Goal: Communication & Community: Participate in discussion

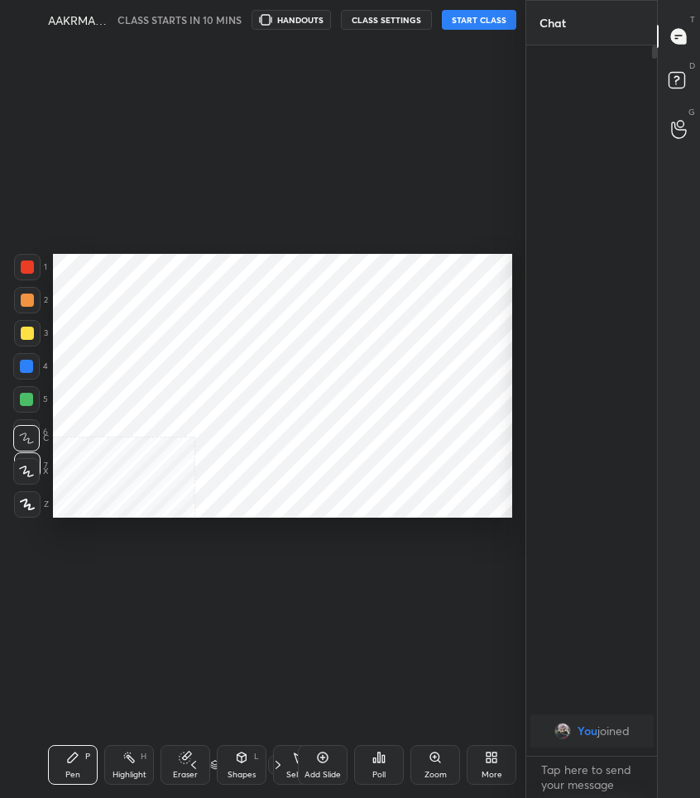
scroll to position [692, 458]
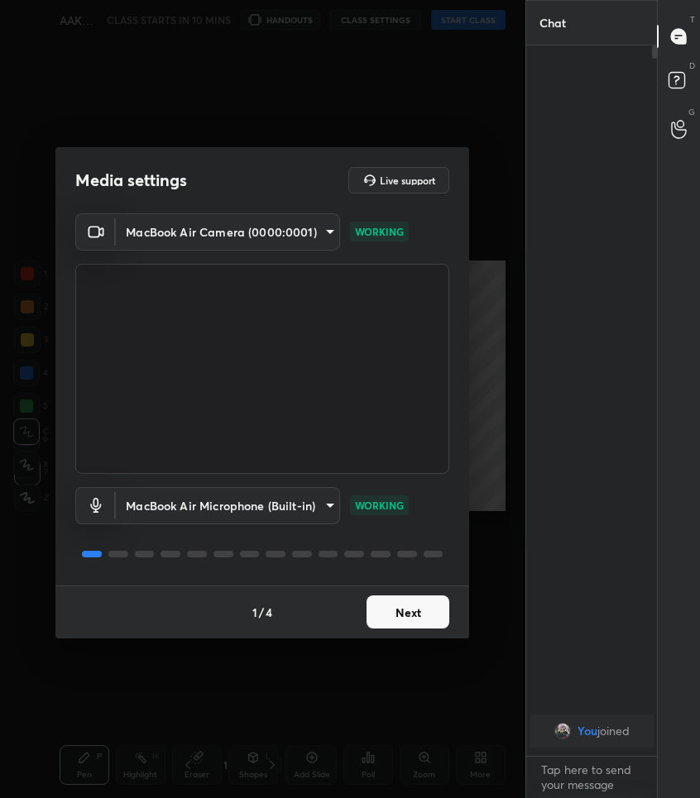
click at [414, 620] on button "Next" at bounding box center [407, 611] width 83 height 33
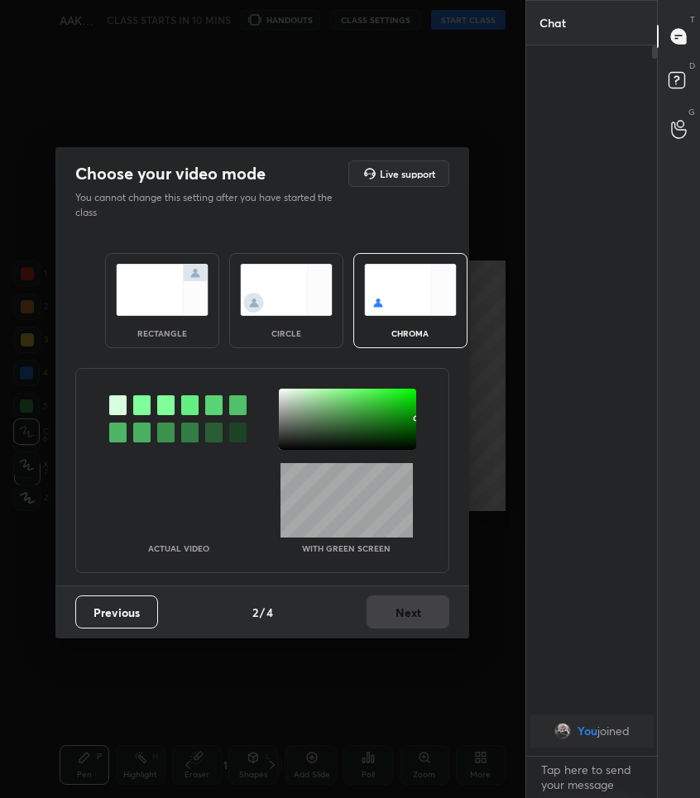
click at [122, 401] on div at bounding box center [117, 405] width 17 height 20
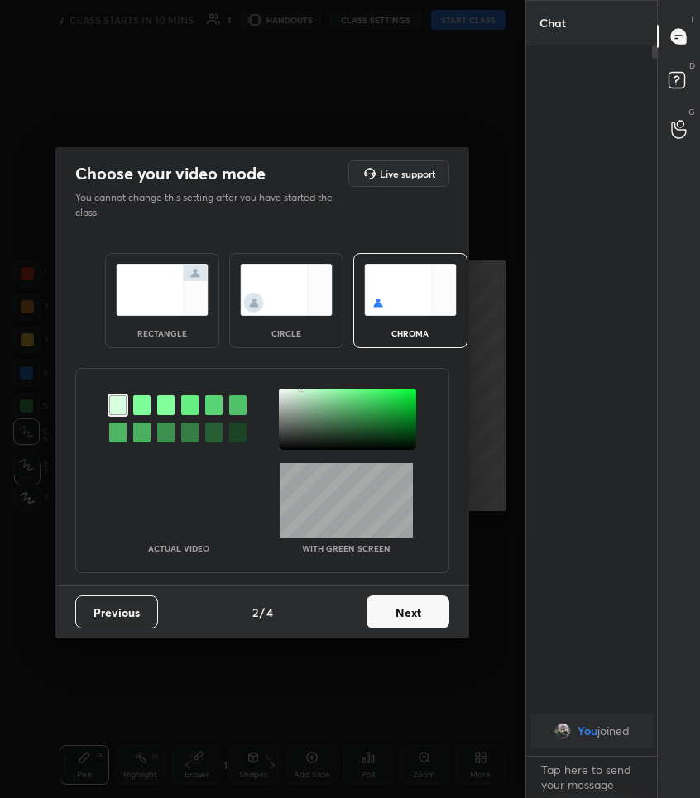
click at [161, 274] on img at bounding box center [162, 290] width 93 height 52
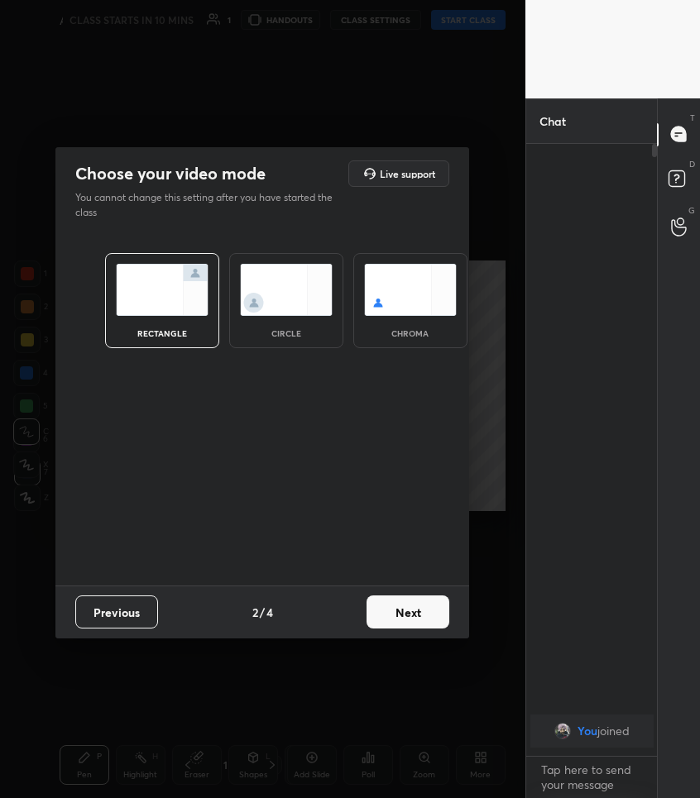
scroll to position [644, 126]
click at [432, 612] on button "Next" at bounding box center [407, 611] width 83 height 33
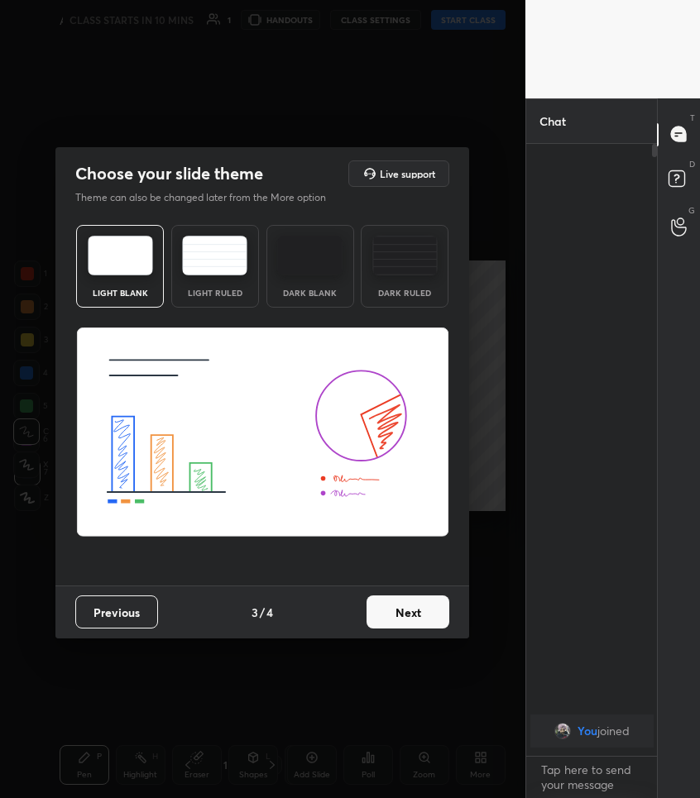
click at [432, 612] on button "Next" at bounding box center [407, 611] width 83 height 33
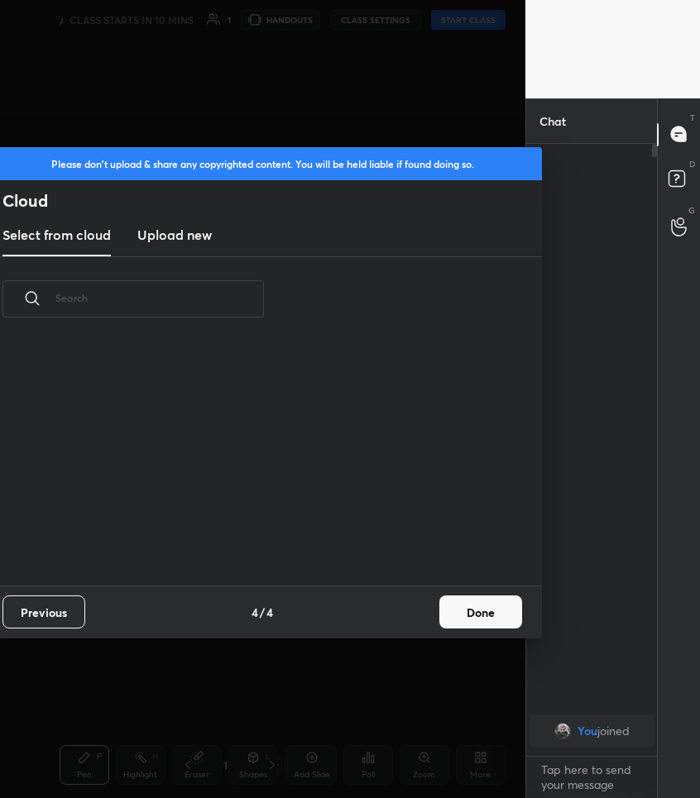
scroll to position [244, 531]
click at [459, 618] on button "Done" at bounding box center [480, 611] width 83 height 33
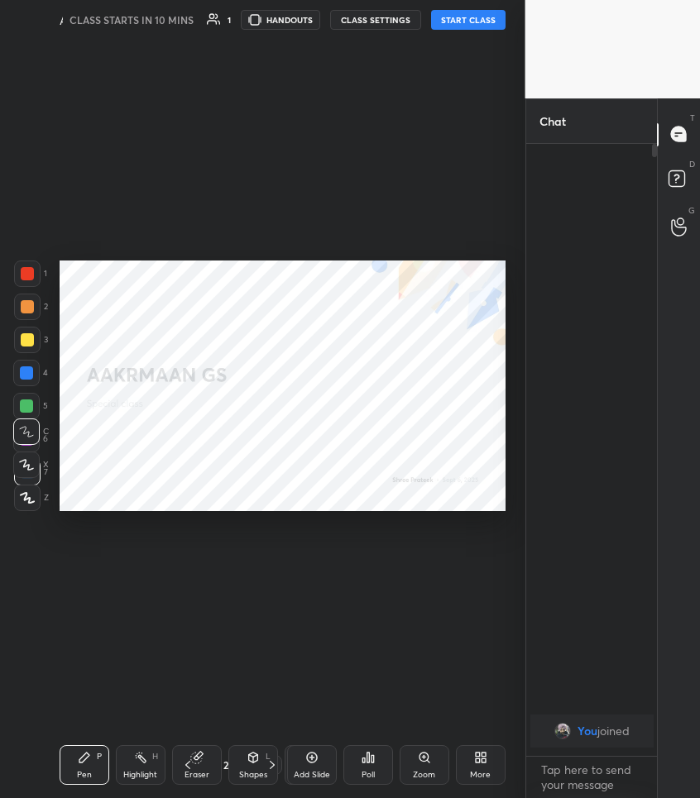
click at [469, 26] on button "START CLASS" at bounding box center [468, 20] width 74 height 20
click at [353, 19] on span "mute" at bounding box center [349, 20] width 23 height 12
click at [490, 758] on div "More" at bounding box center [481, 765] width 50 height 40
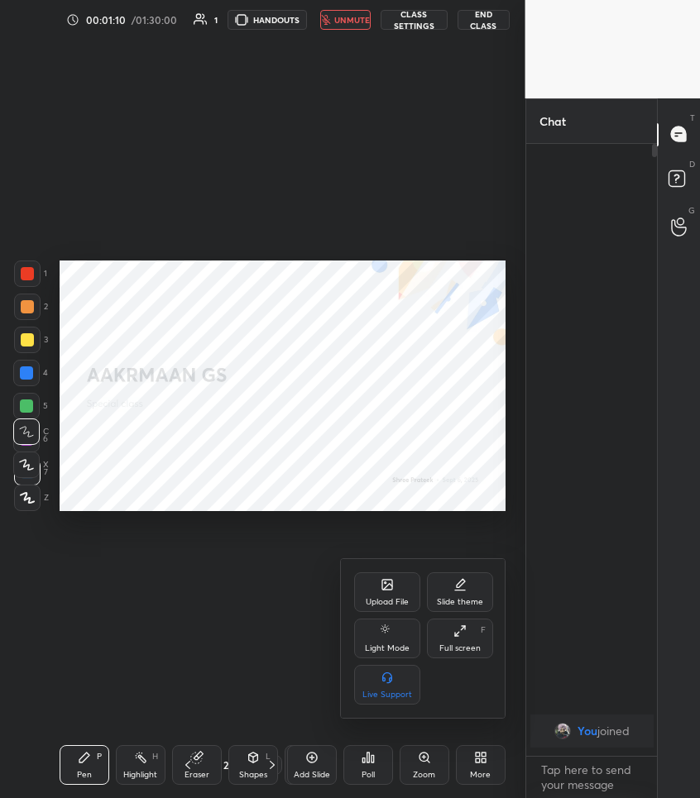
click at [401, 602] on div "Upload File" at bounding box center [386, 602] width 43 height 8
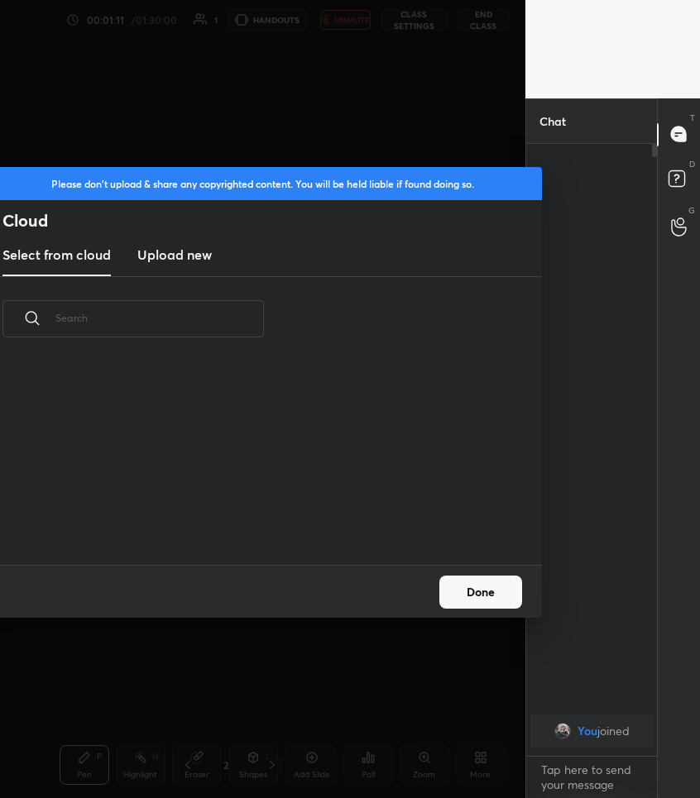
scroll to position [203, 531]
click at [180, 260] on h3 "Upload new" at bounding box center [174, 255] width 74 height 20
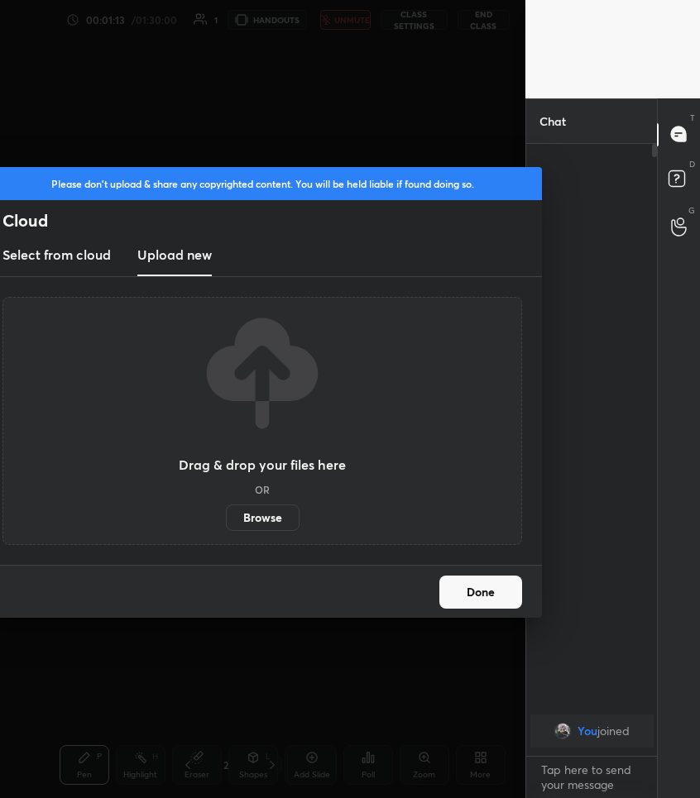
click at [260, 519] on label "Browse" at bounding box center [263, 517] width 74 height 26
click at [226, 519] on input "Browse" at bounding box center [226, 517] width 0 height 26
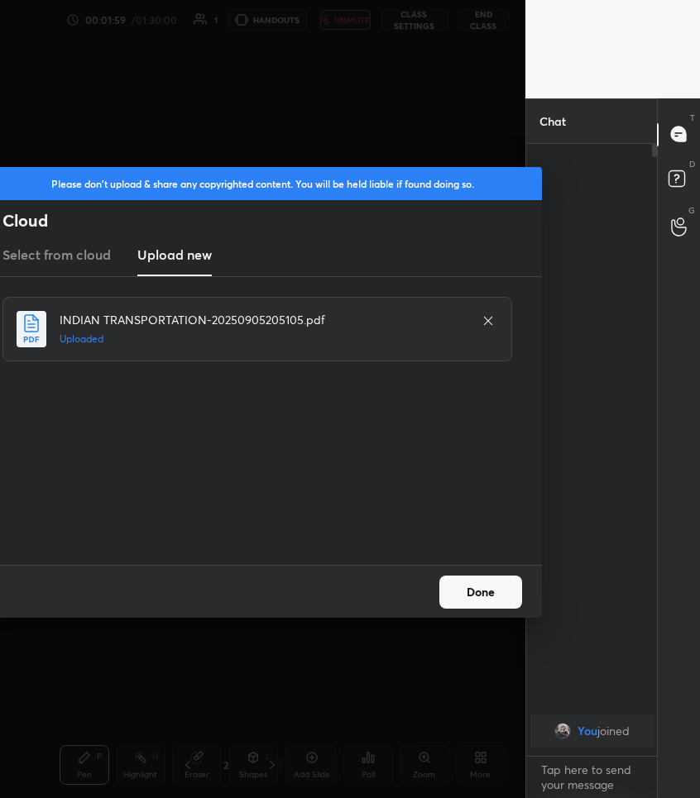
click at [476, 594] on button "Done" at bounding box center [480, 592] width 83 height 33
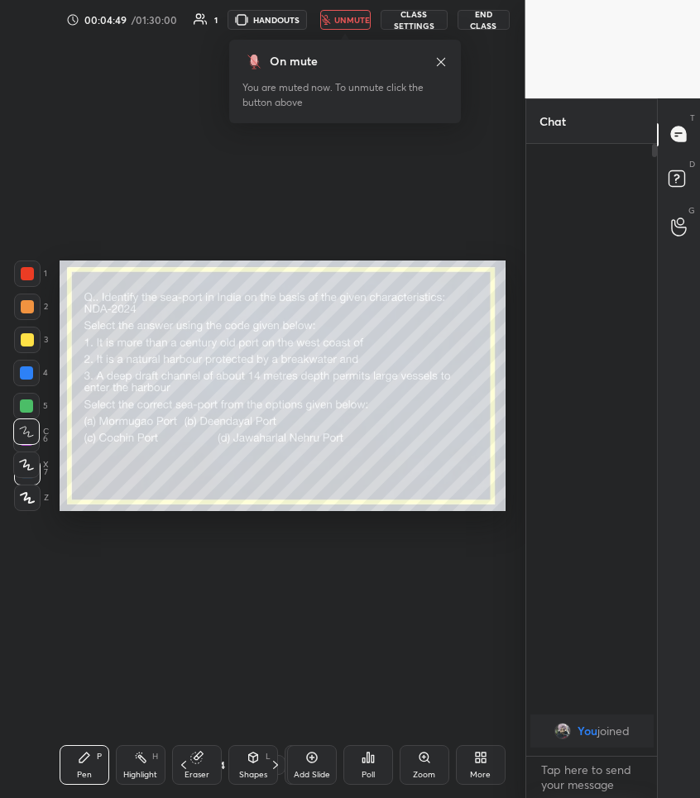
click at [371, 756] on icon at bounding box center [372, 758] width 2 height 7
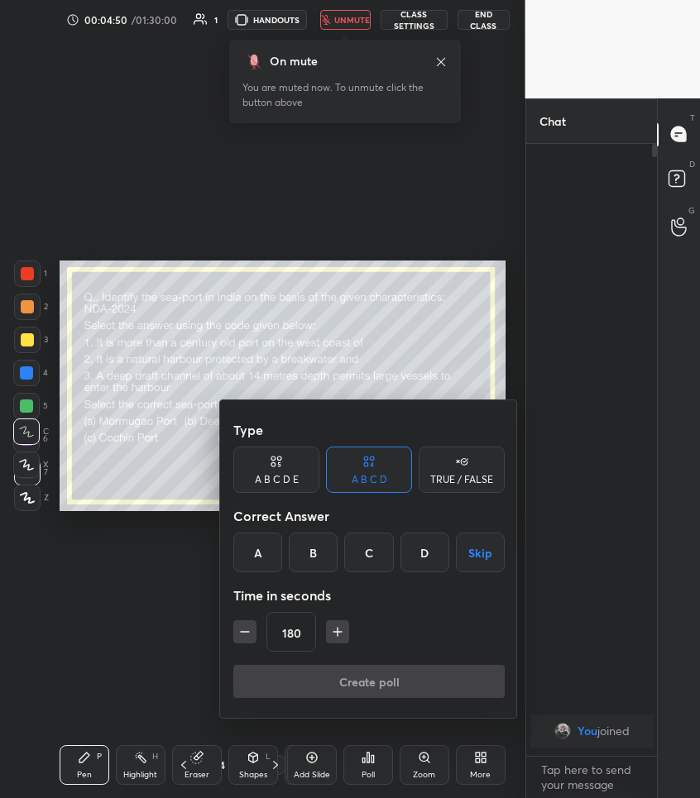
click at [247, 547] on div "A" at bounding box center [257, 553] width 49 height 40
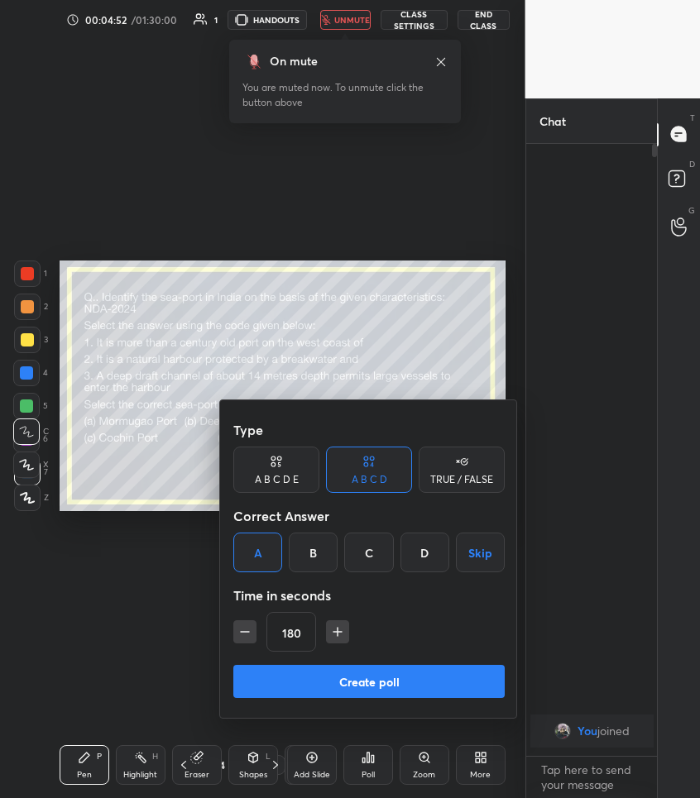
click at [366, 689] on button "Create poll" at bounding box center [368, 681] width 271 height 33
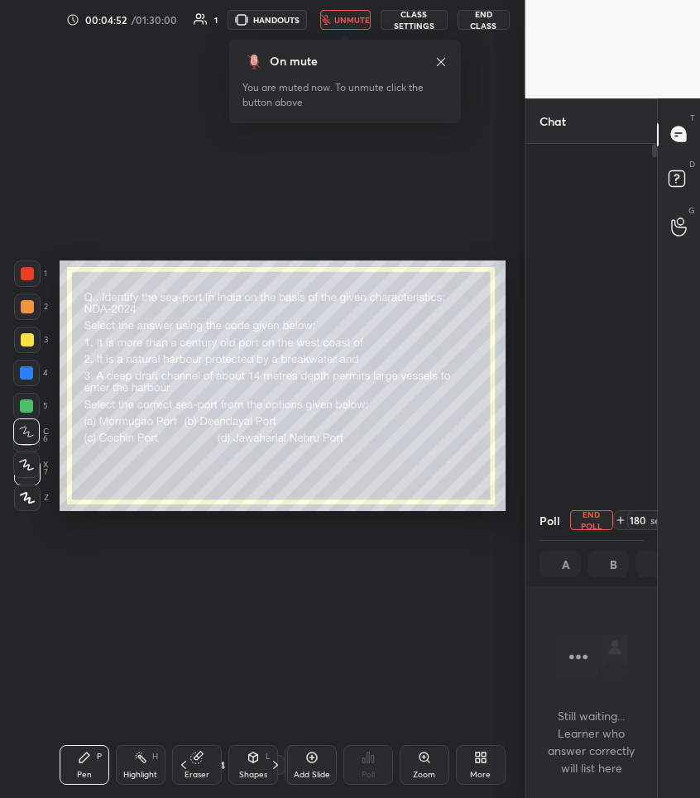
scroll to position [0, 0]
click at [632, 525] on icon at bounding box center [633, 519] width 13 height 13
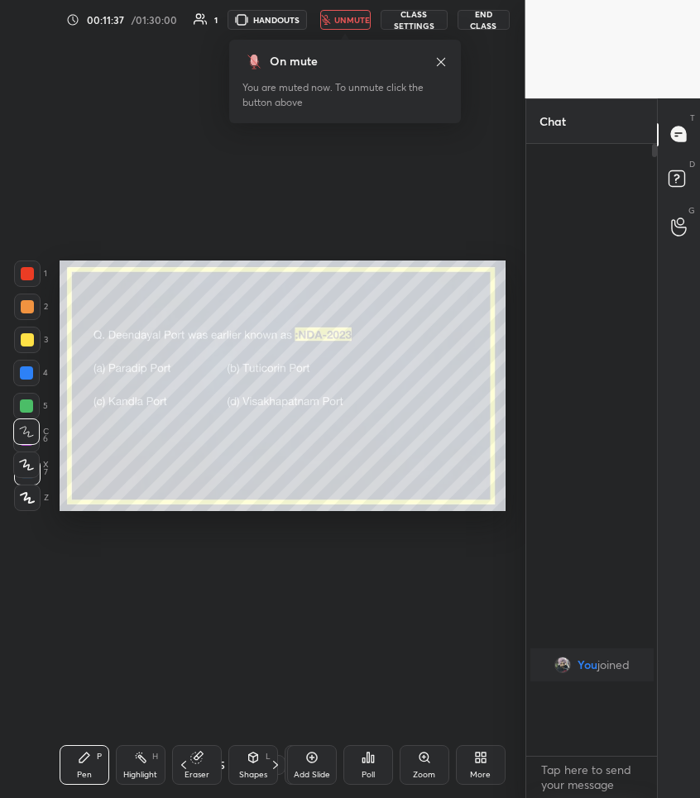
scroll to position [6, 6]
click at [367, 765] on div "Poll" at bounding box center [368, 765] width 50 height 40
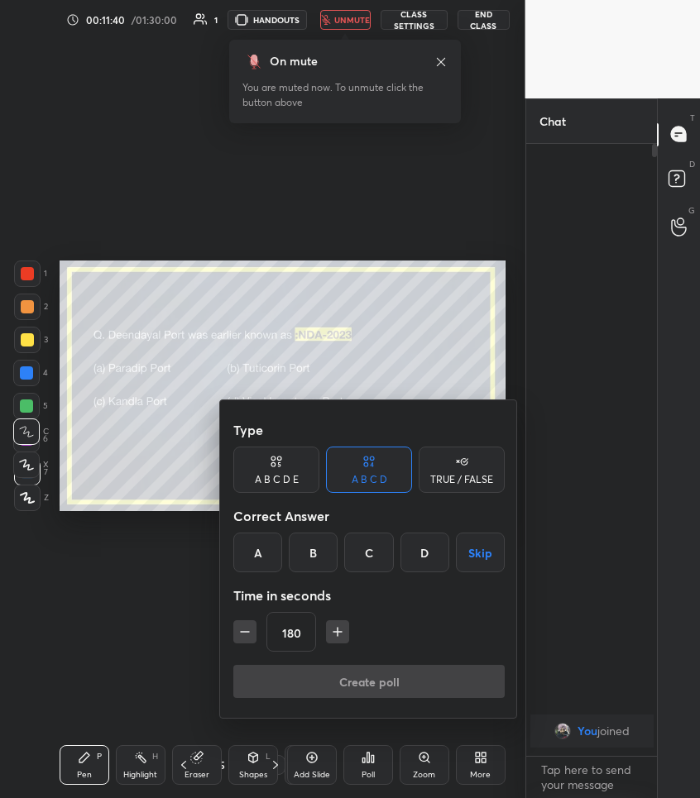
click at [355, 549] on div "C" at bounding box center [368, 553] width 49 height 40
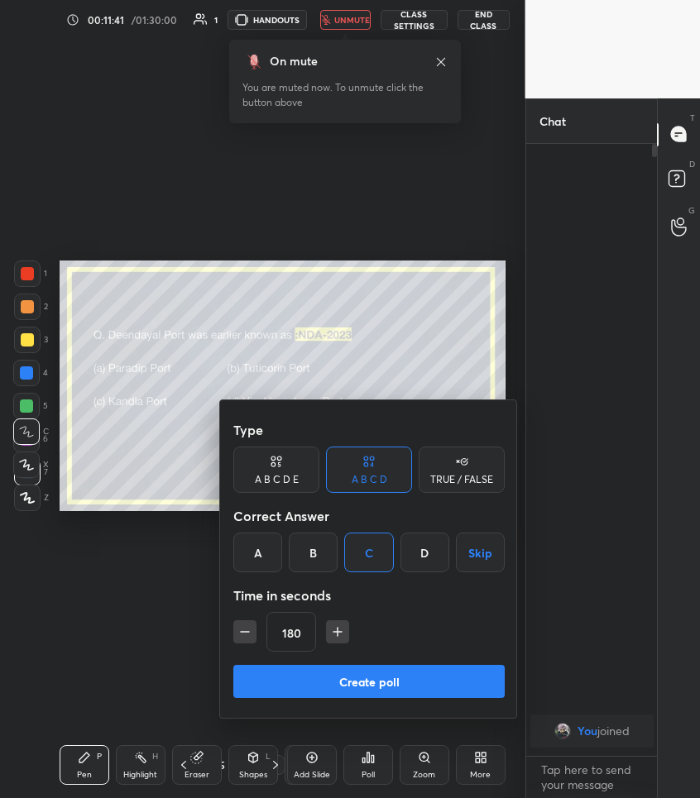
click at [361, 673] on button "Create poll" at bounding box center [368, 681] width 271 height 33
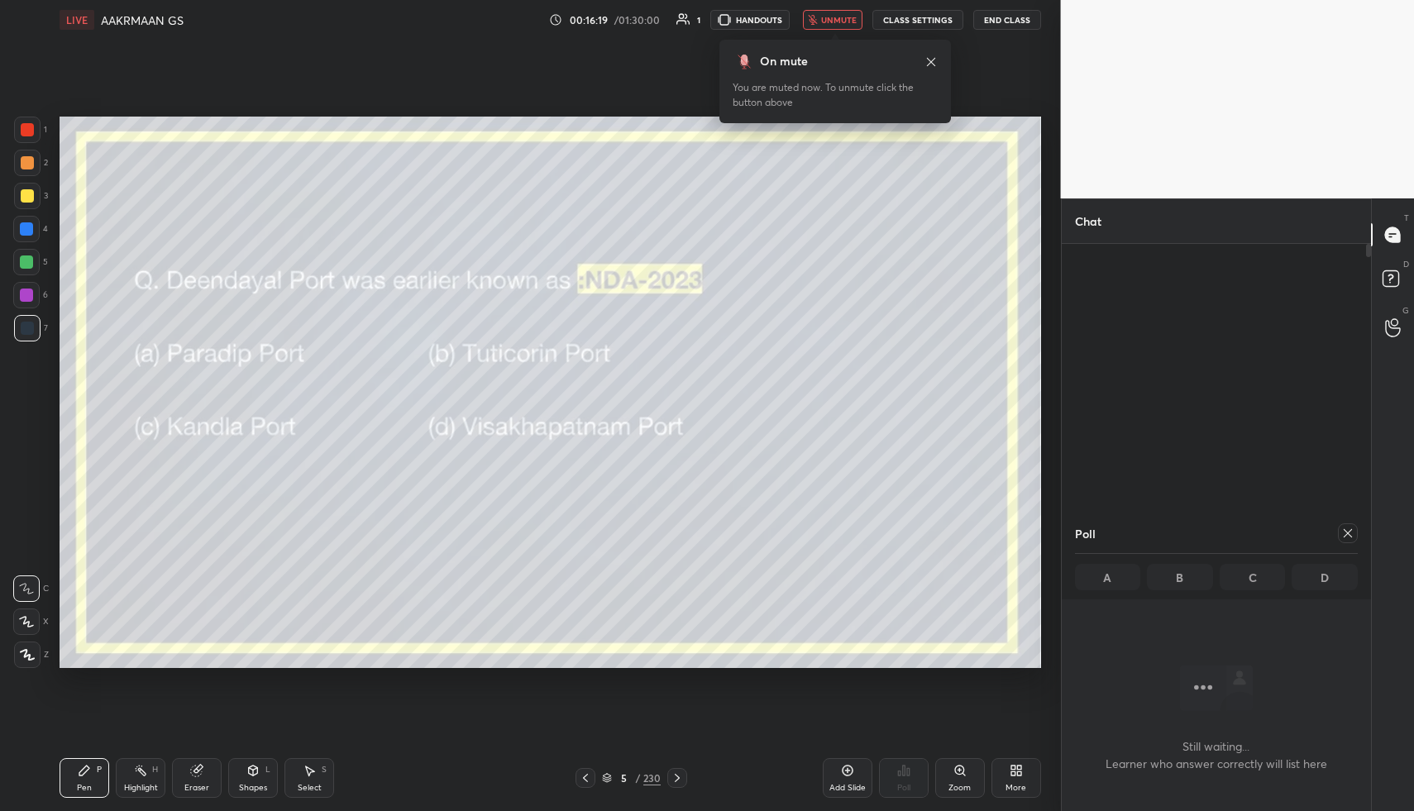
scroll to position [1, 0]
type textarea "x"
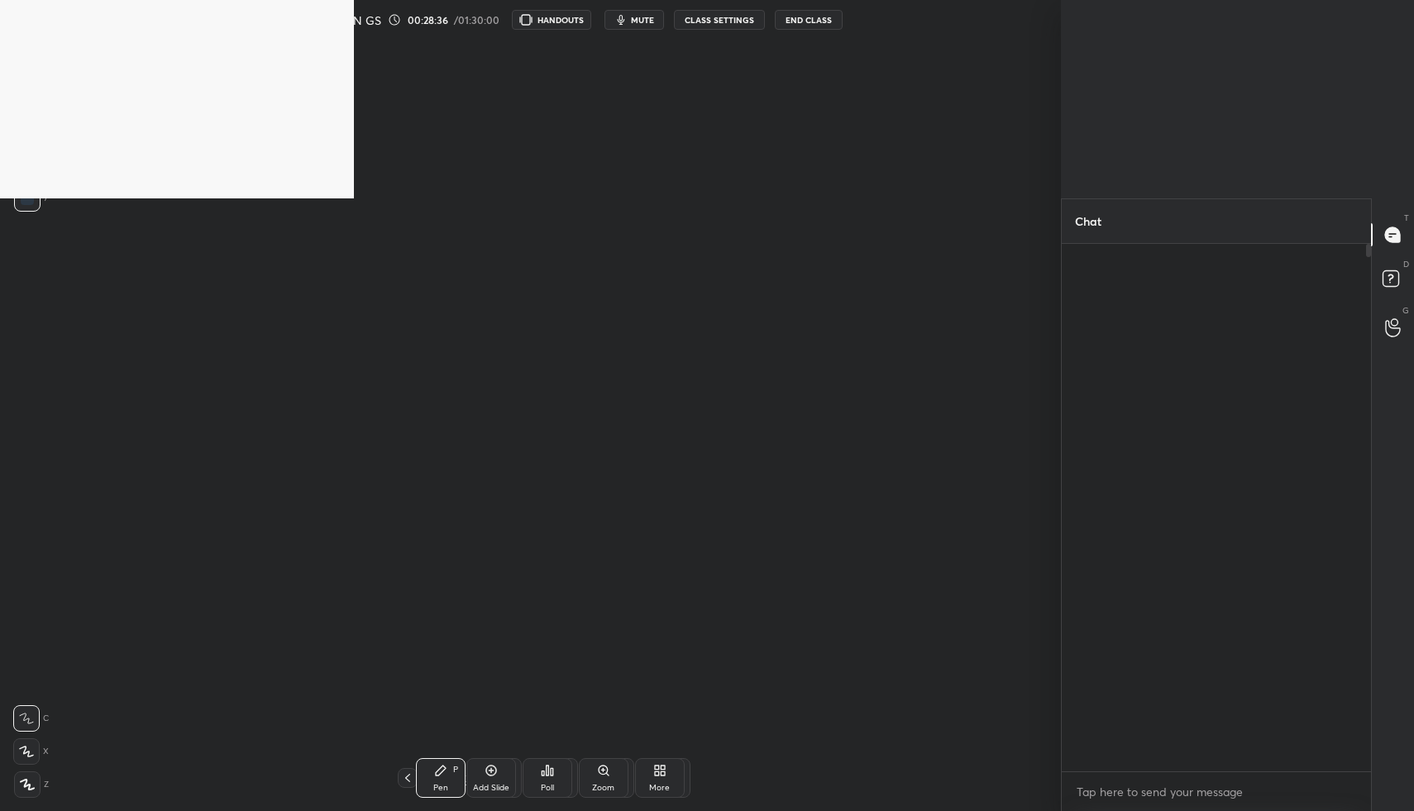
scroll to position [6, 6]
type textarea "x"
drag, startPoint x: 184, startPoint y: 92, endPoint x: 872, endPoint y: 139, distance: 690.4
click at [872, 139] on div "1 2 3 4 5 6 7 C X Z C X Z E E Erase all H H LIVE AAKRMAAN GS 00:28:38 / 01:30:0…" at bounding box center [707, 405] width 1414 height 811
click at [930, 188] on div "Setting up your live class Poll for secs No correct answer Start poll" at bounding box center [550, 392] width 995 height 705
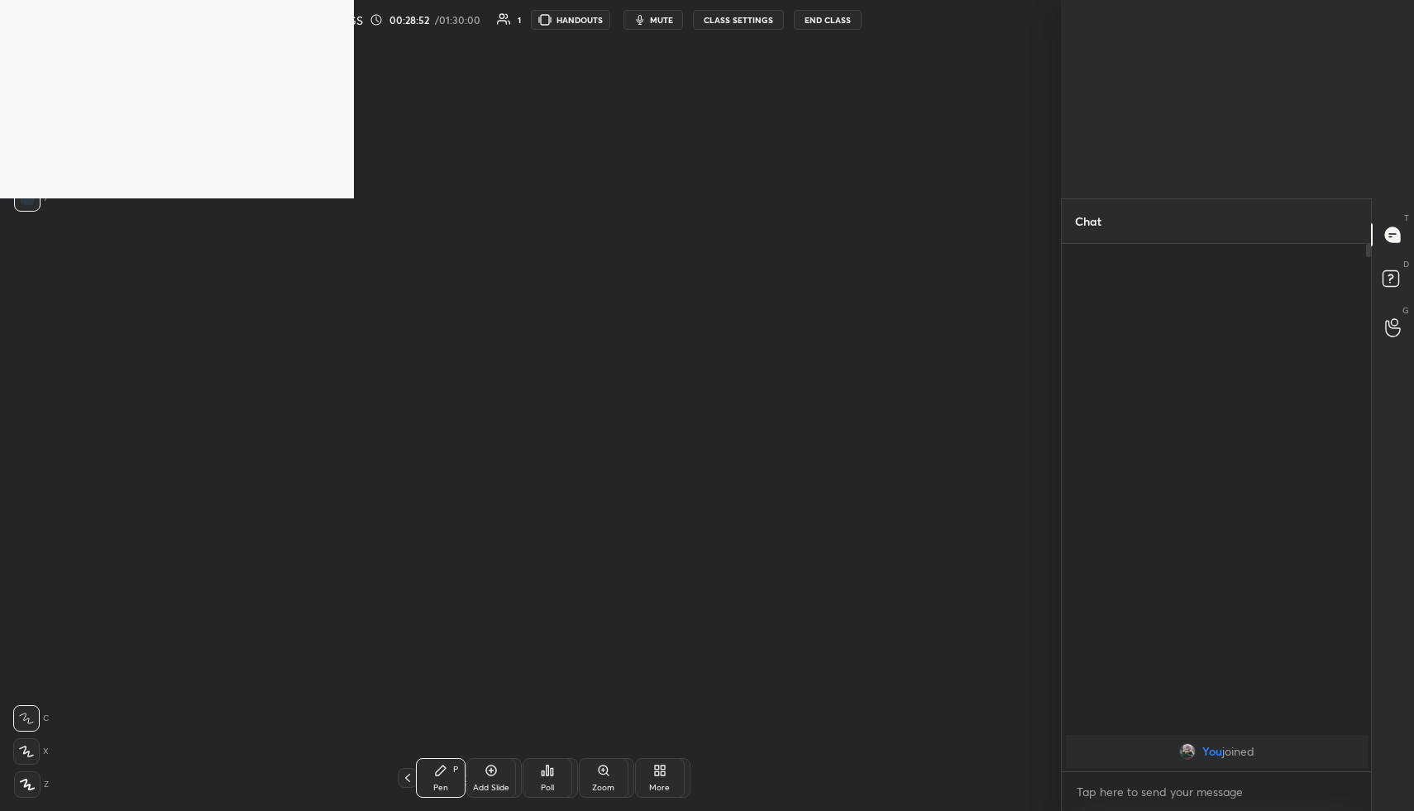
drag, startPoint x: 252, startPoint y: 77, endPoint x: 601, endPoint y: 174, distance: 362.3
click at [601, 174] on div "1 2 3 4 5 6 7 C X Z C X Z E E Erase all H H LIVE AAKRMAAN GS 00:28:52 / 01:30:0…" at bounding box center [707, 405] width 1414 height 811
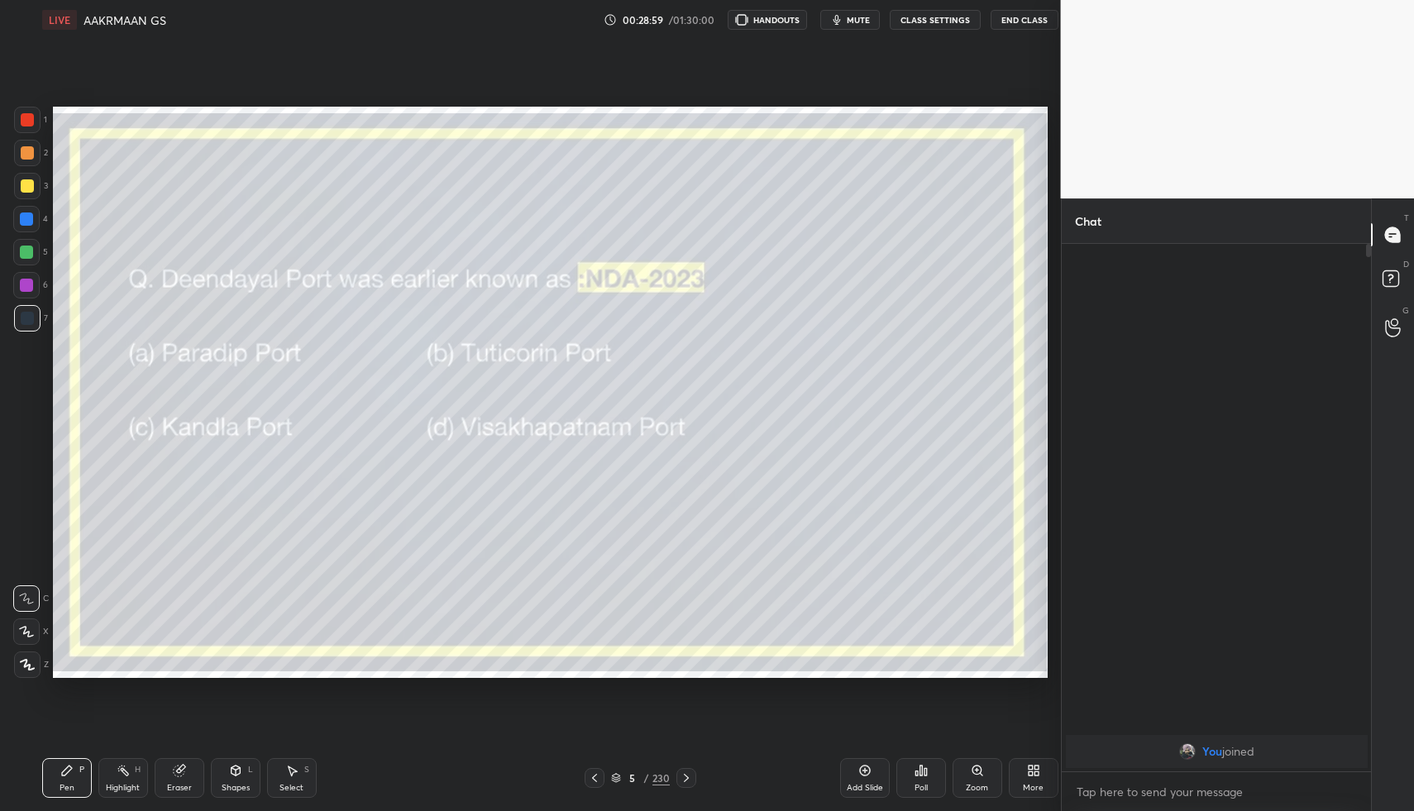
scroll to position [81982, 81692]
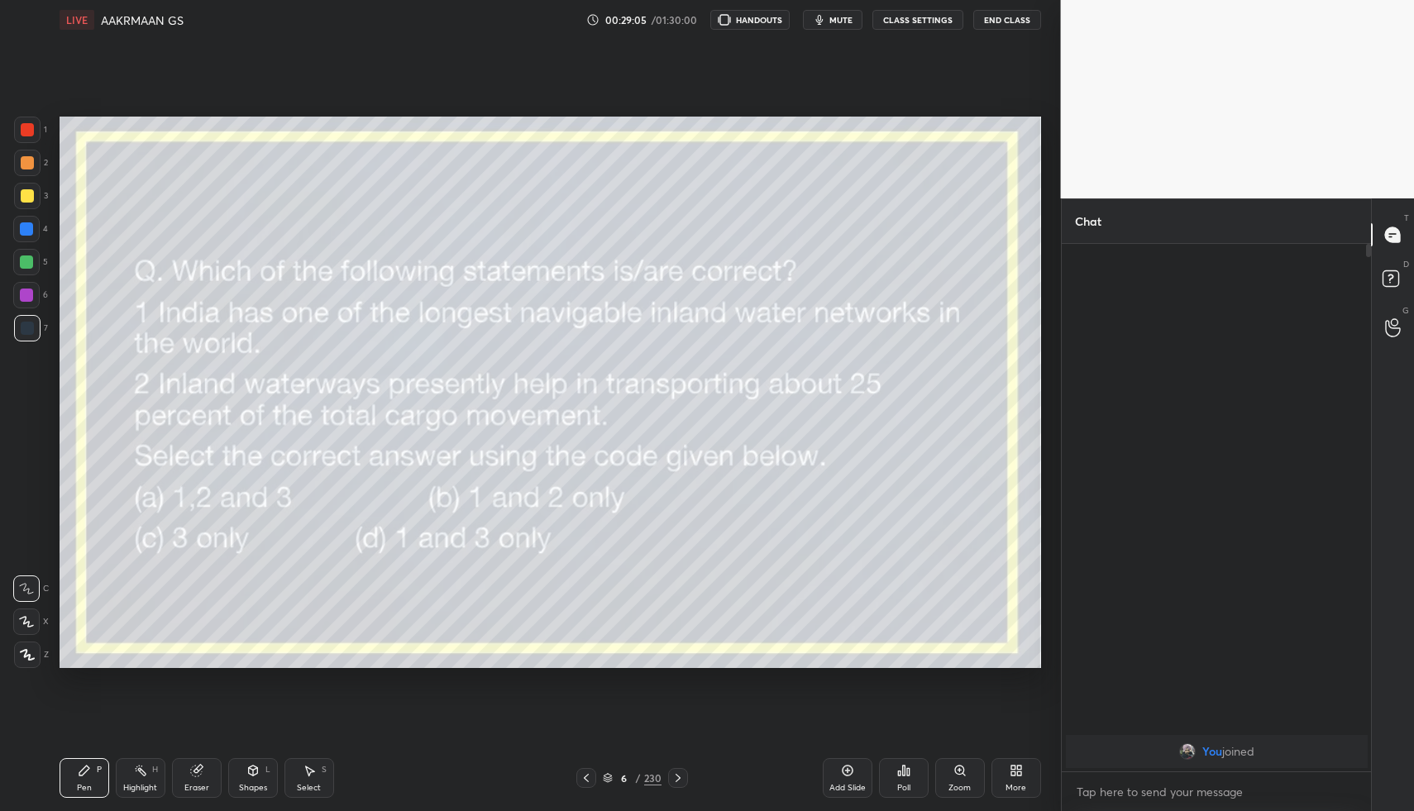
click at [894, 781] on div "Poll" at bounding box center [904, 778] width 50 height 40
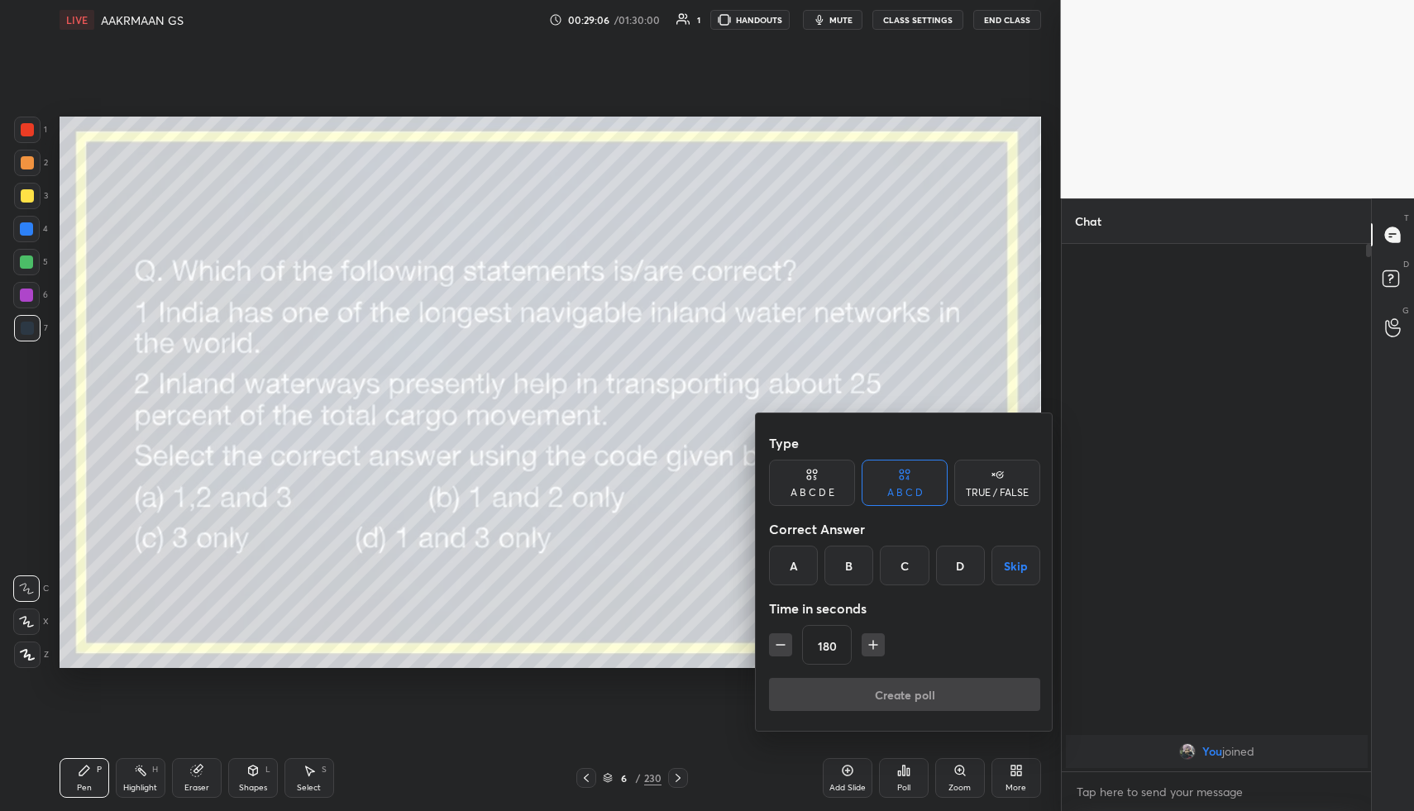
click at [966, 576] on div "D" at bounding box center [960, 566] width 49 height 40
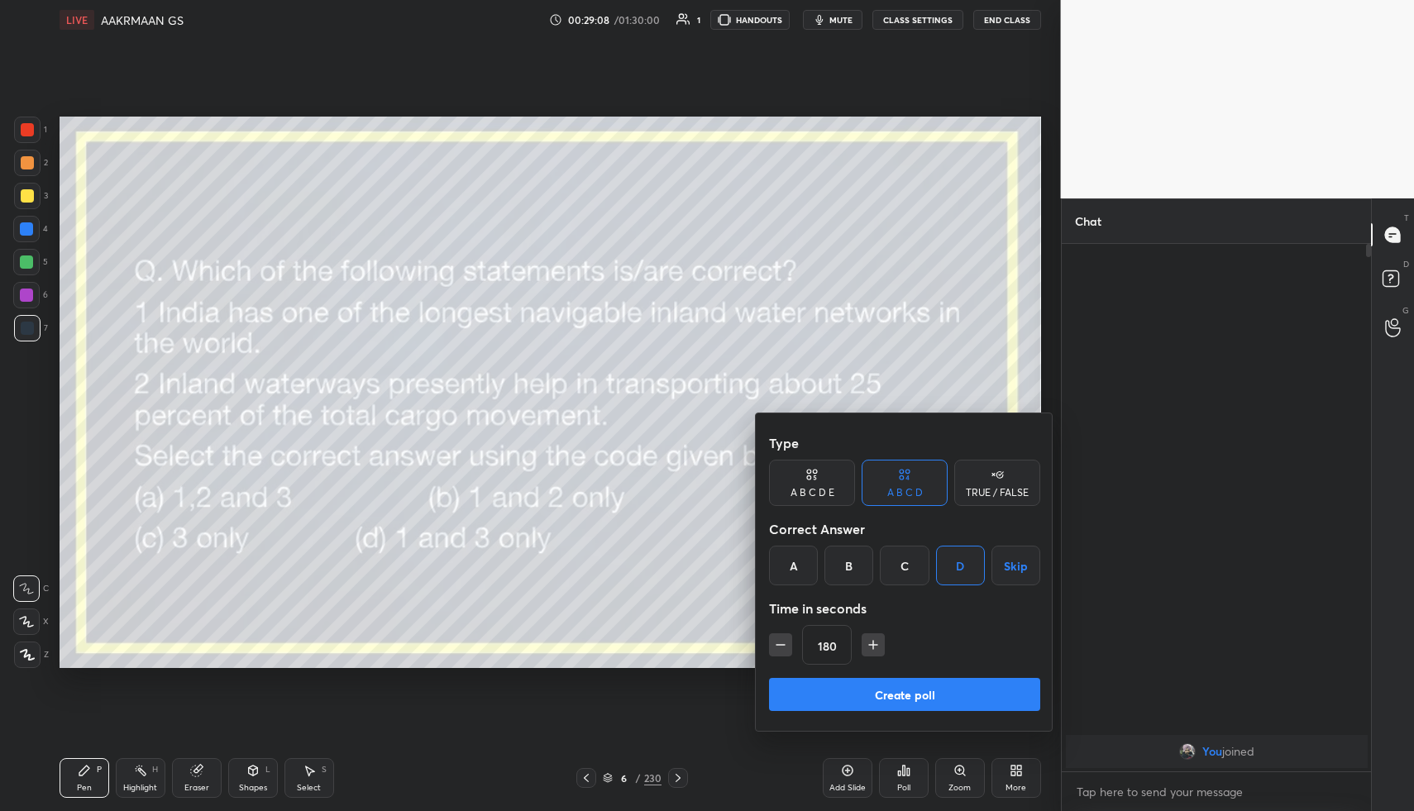
click at [869, 708] on button "Create poll" at bounding box center [904, 694] width 271 height 33
type textarea "x"
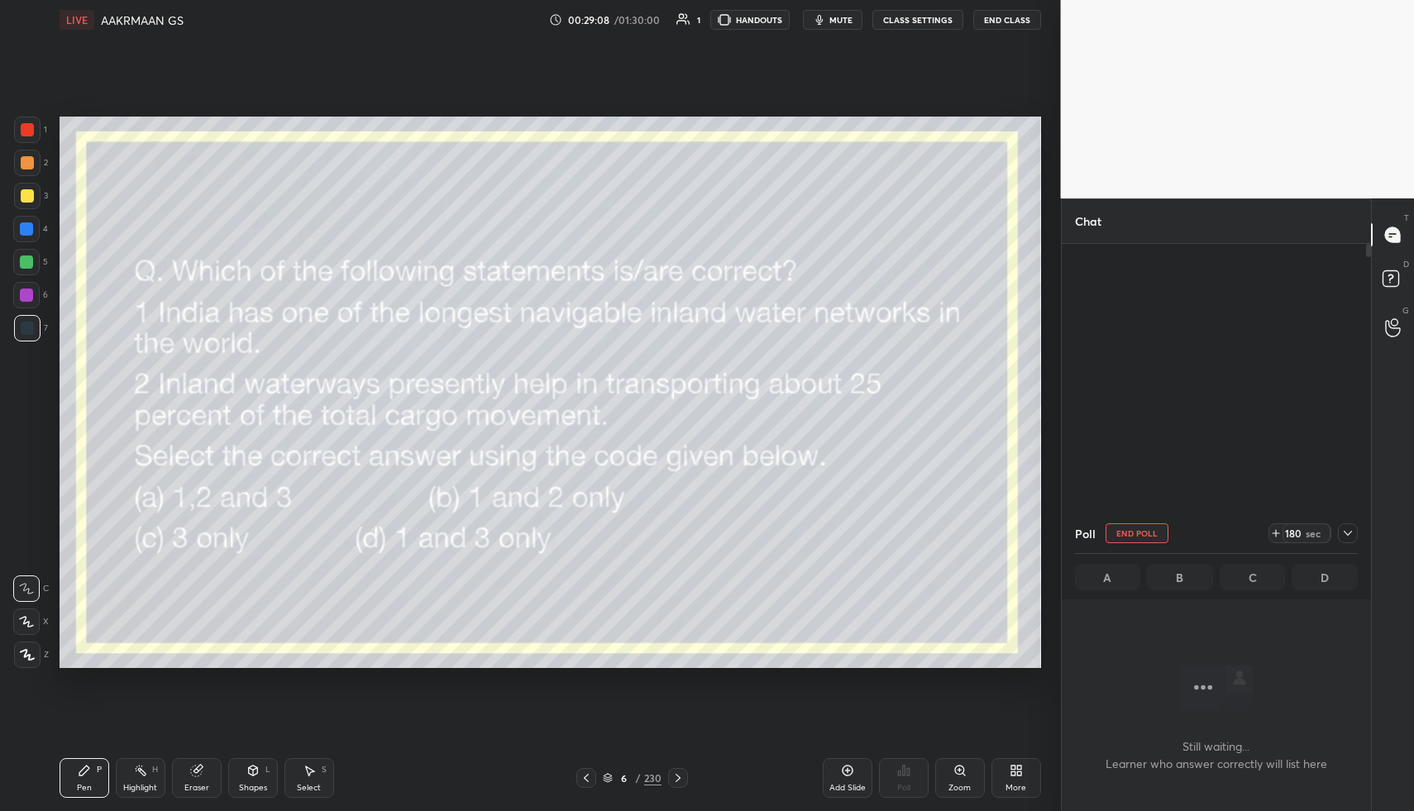
scroll to position [0, 0]
click at [830, 21] on button "mute" at bounding box center [833, 20] width 60 height 20
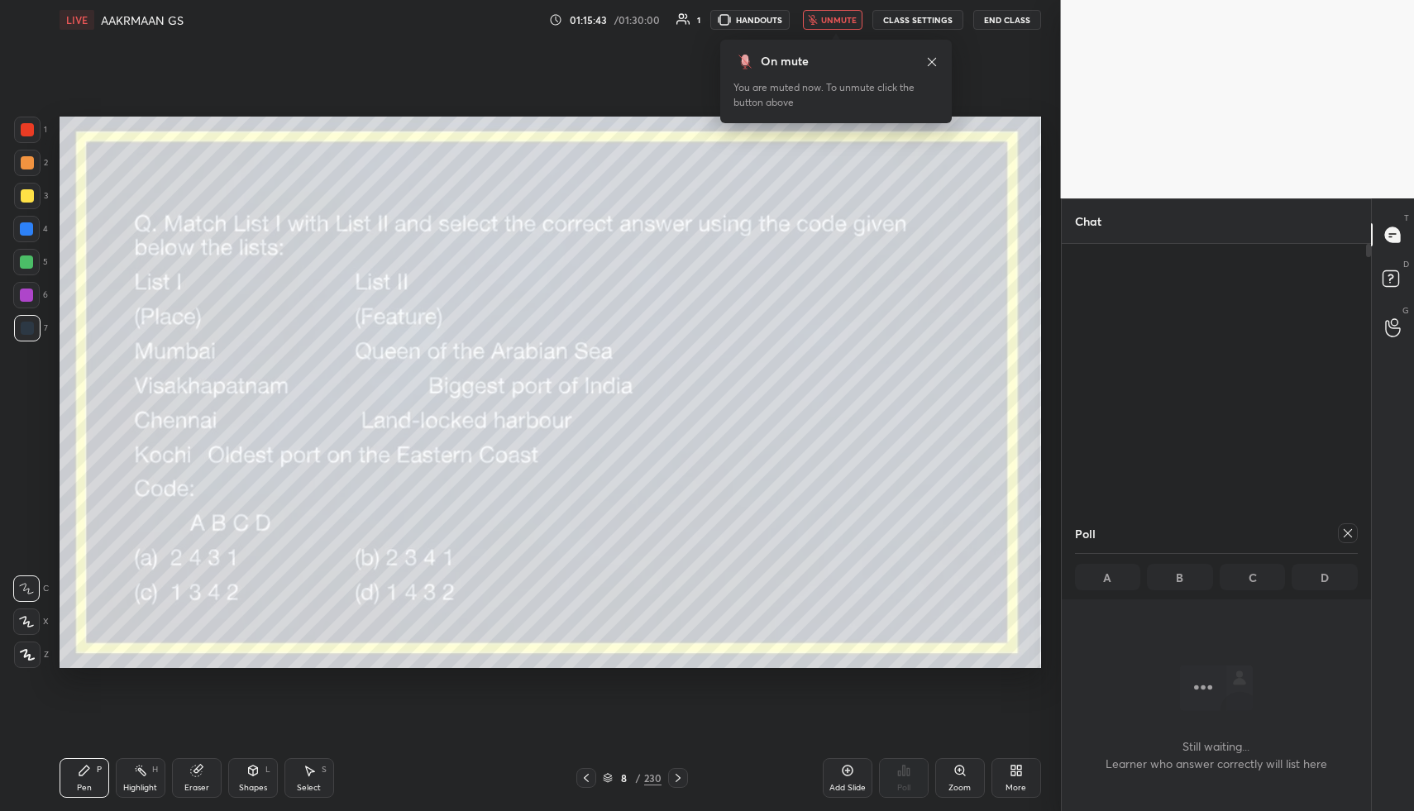
click at [33, 656] on icon at bounding box center [27, 655] width 15 height 12
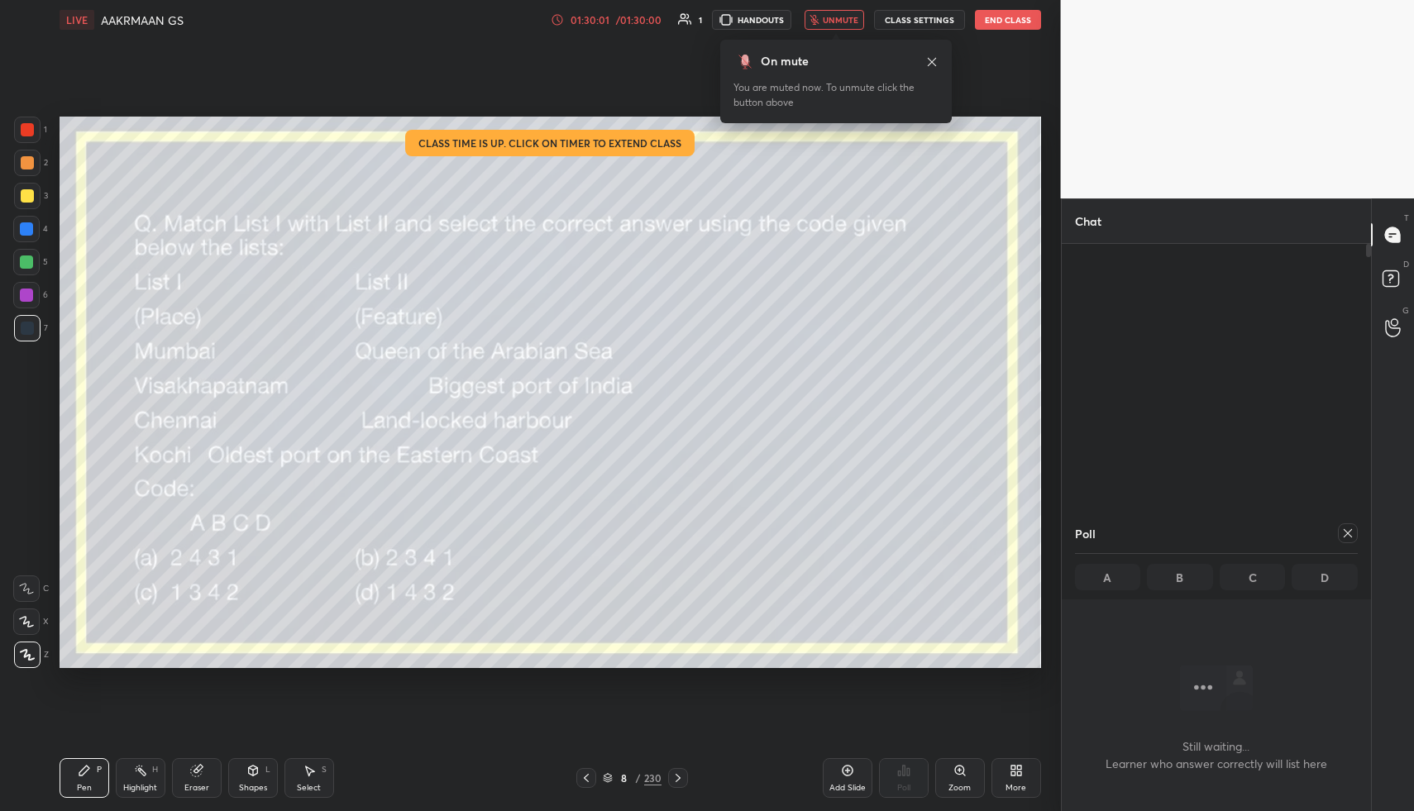
click at [1009, 27] on button "End Class" at bounding box center [1008, 20] width 66 height 20
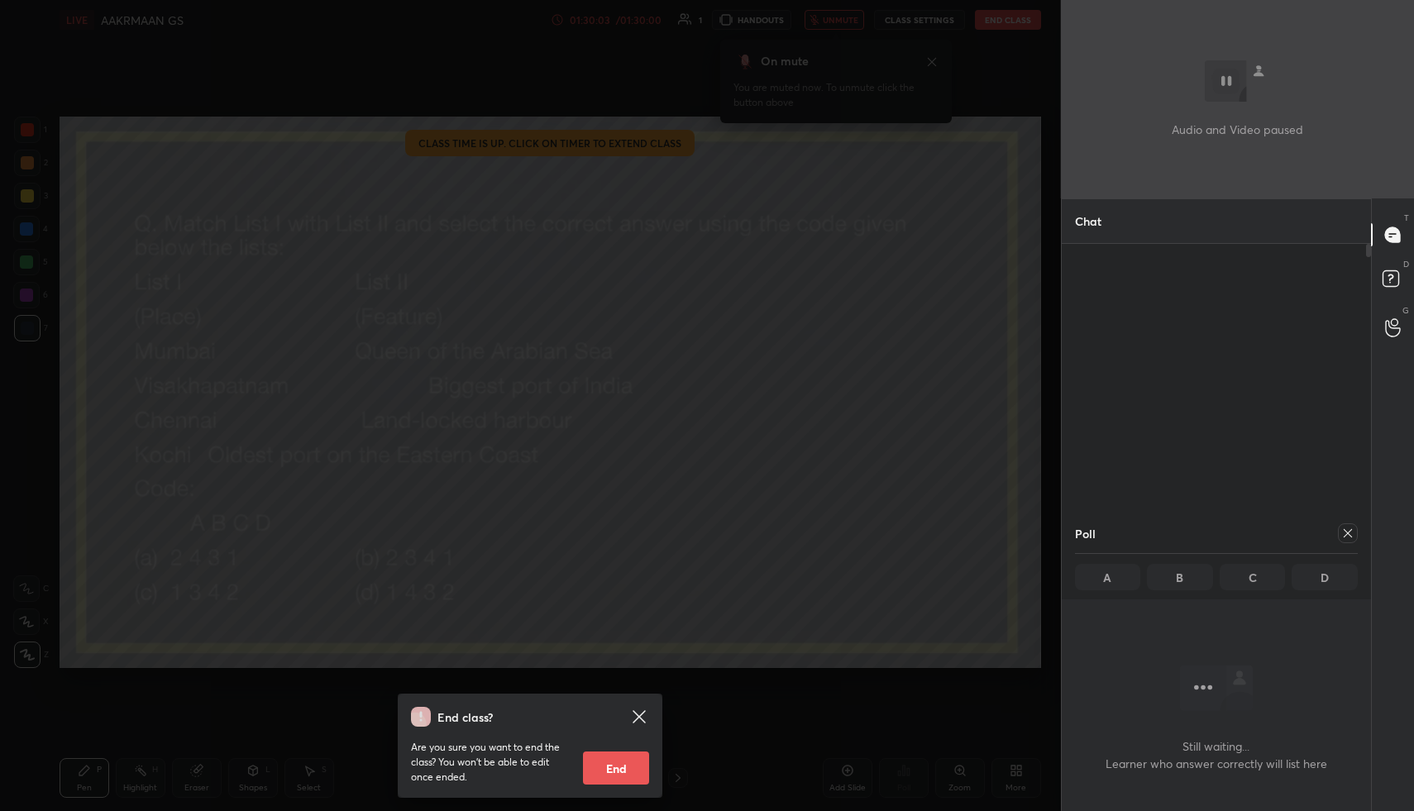
click at [614, 769] on button "End" at bounding box center [616, 768] width 66 height 33
type textarea "x"
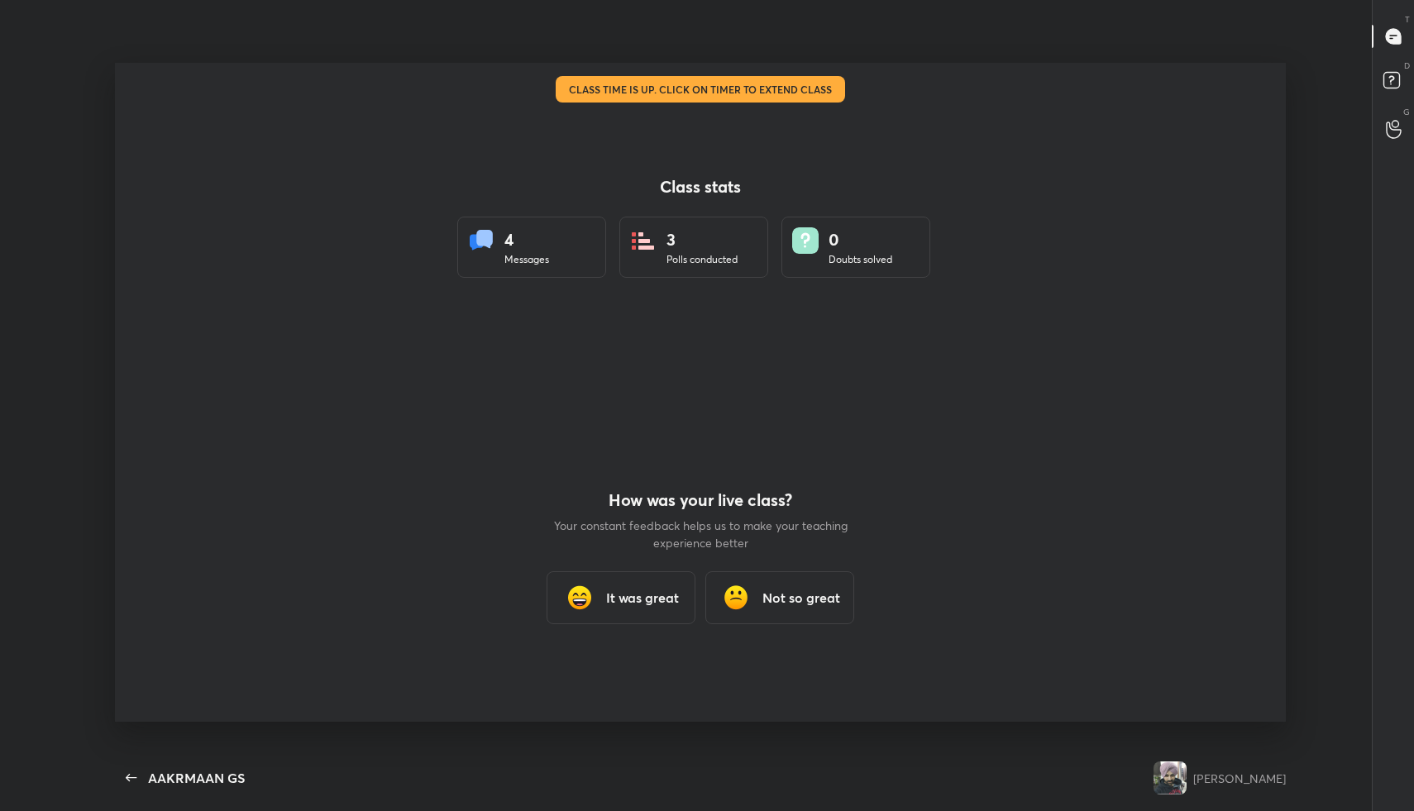
scroll to position [705, 1361]
